Goal: Task Accomplishment & Management: Manage account settings

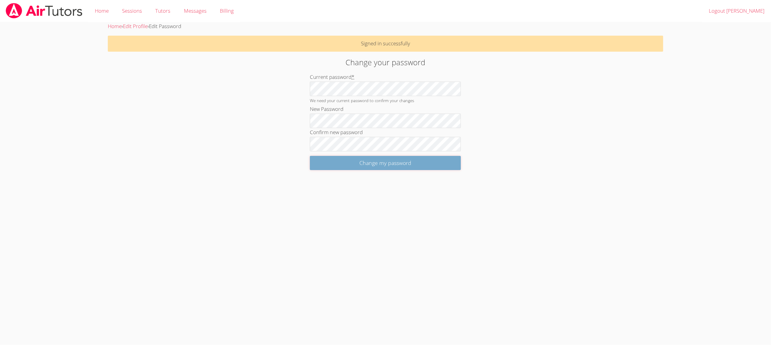
click at [331, 162] on input "Change my password" at bounding box center [385, 163] width 151 height 14
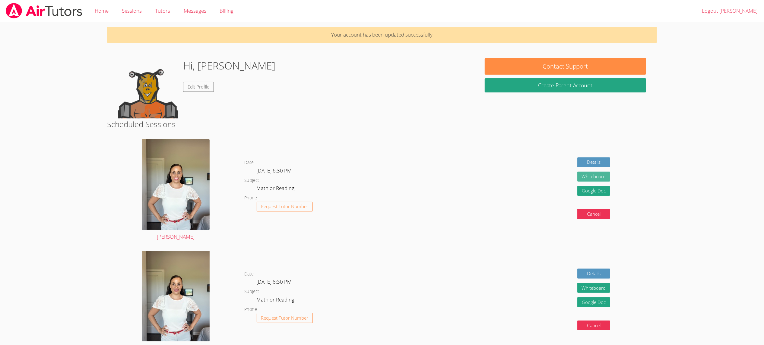
click at [589, 174] on button "Whiteboard" at bounding box center [594, 176] width 33 height 10
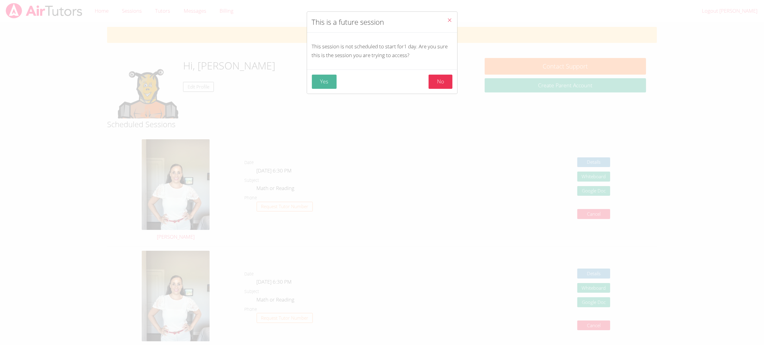
click at [330, 81] on button "Yes" at bounding box center [324, 82] width 25 height 14
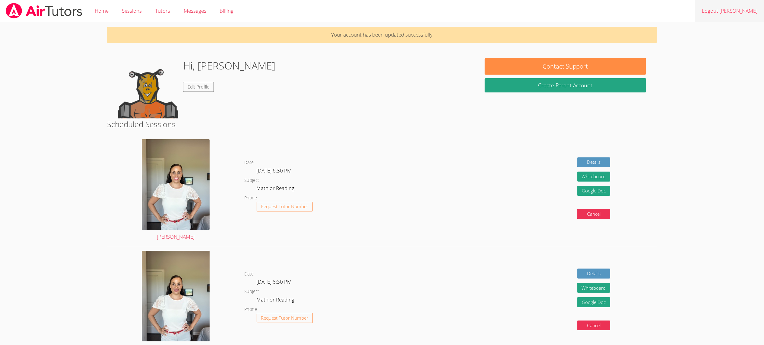
click at [733, 11] on link "Logout Alexis" at bounding box center [730, 11] width 69 height 22
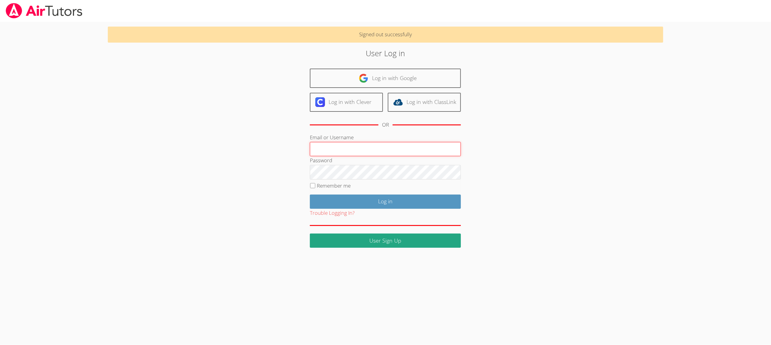
paste input "maddisonca"
type input "maddisonca"
click at [328, 199] on input "Log in" at bounding box center [385, 201] width 151 height 14
